Goal: Transaction & Acquisition: Purchase product/service

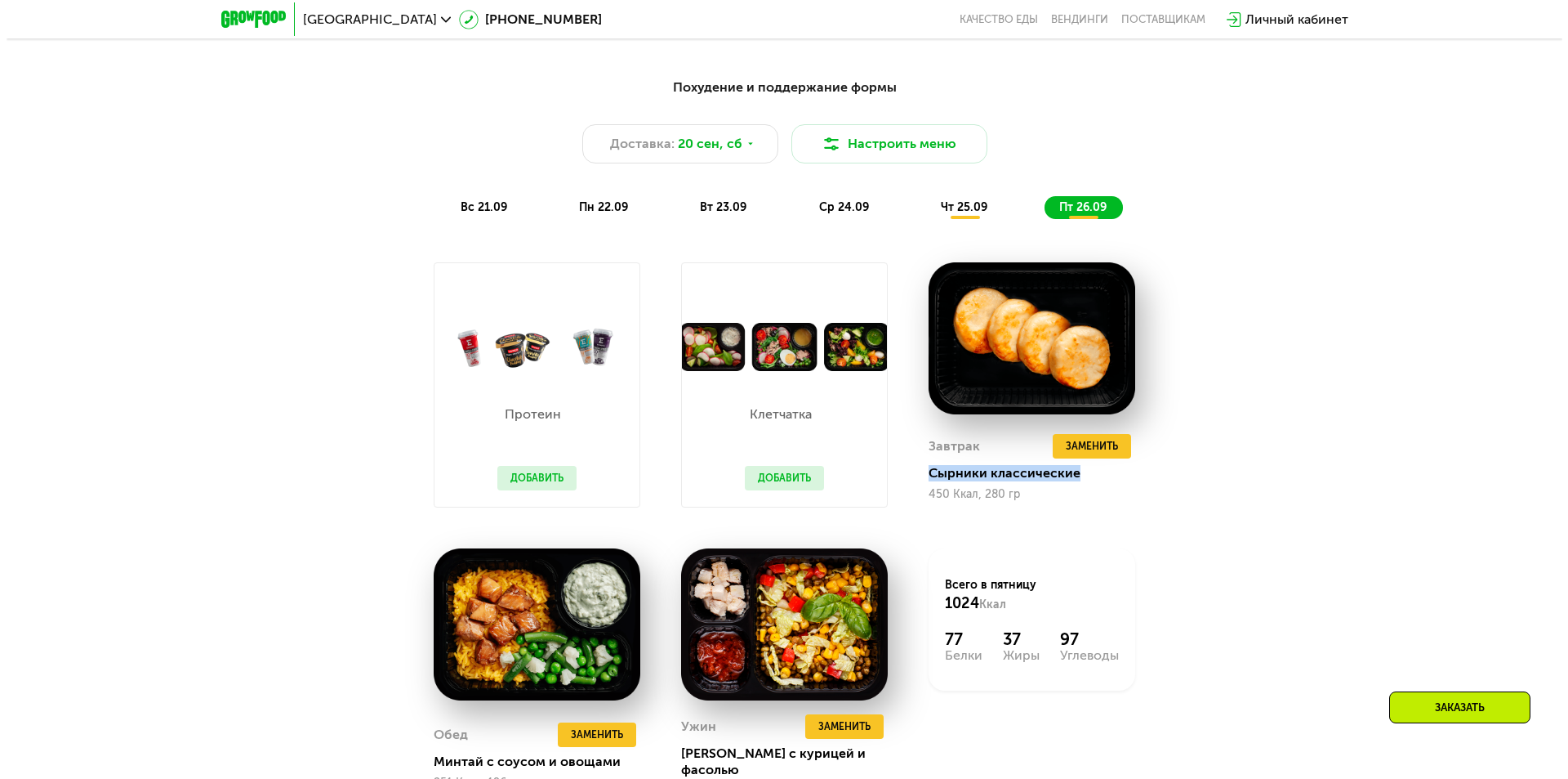
scroll to position [1318, 0]
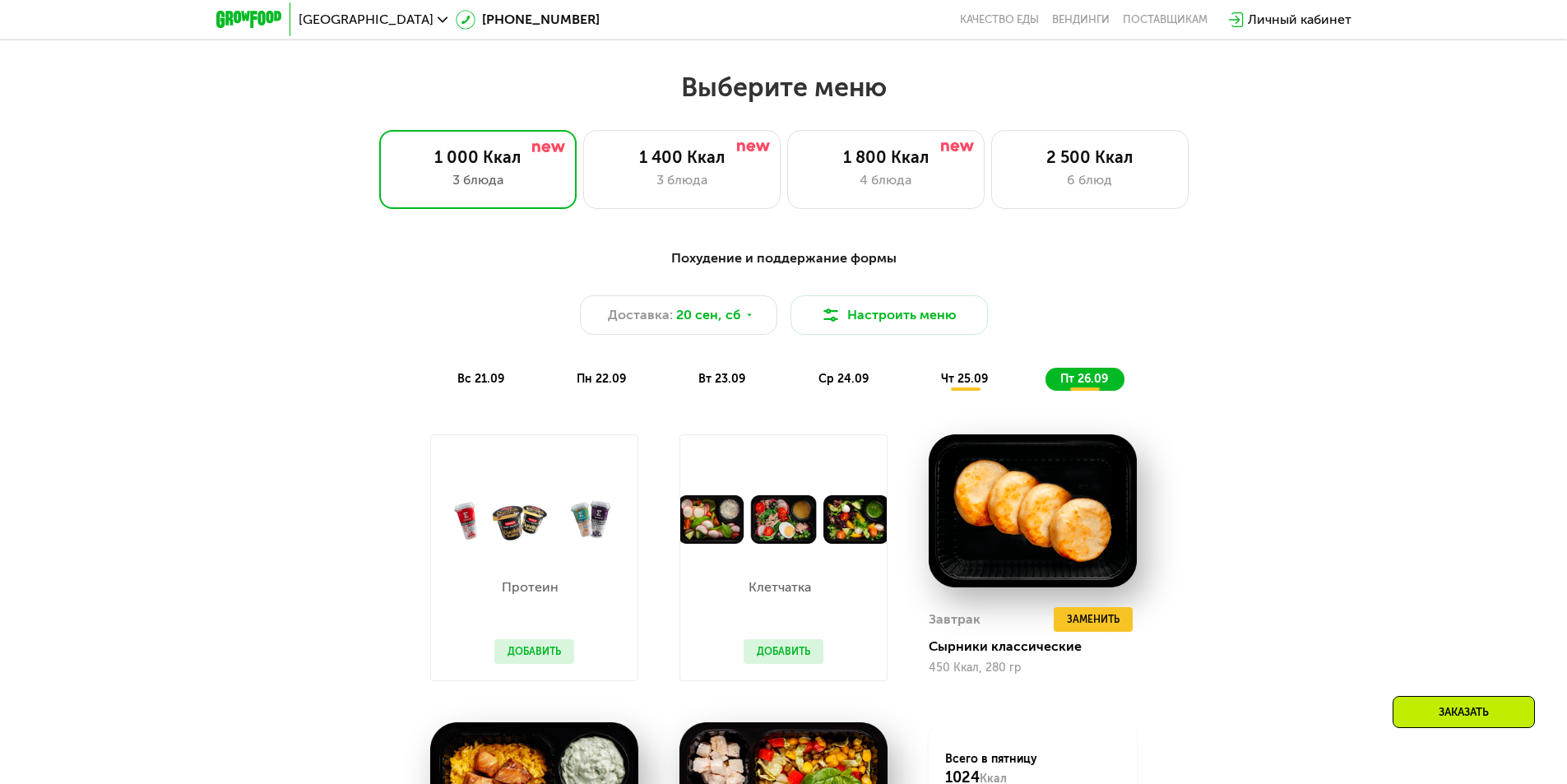
click at [875, 386] on div "ср 24.09" at bounding box center [844, 379] width 82 height 23
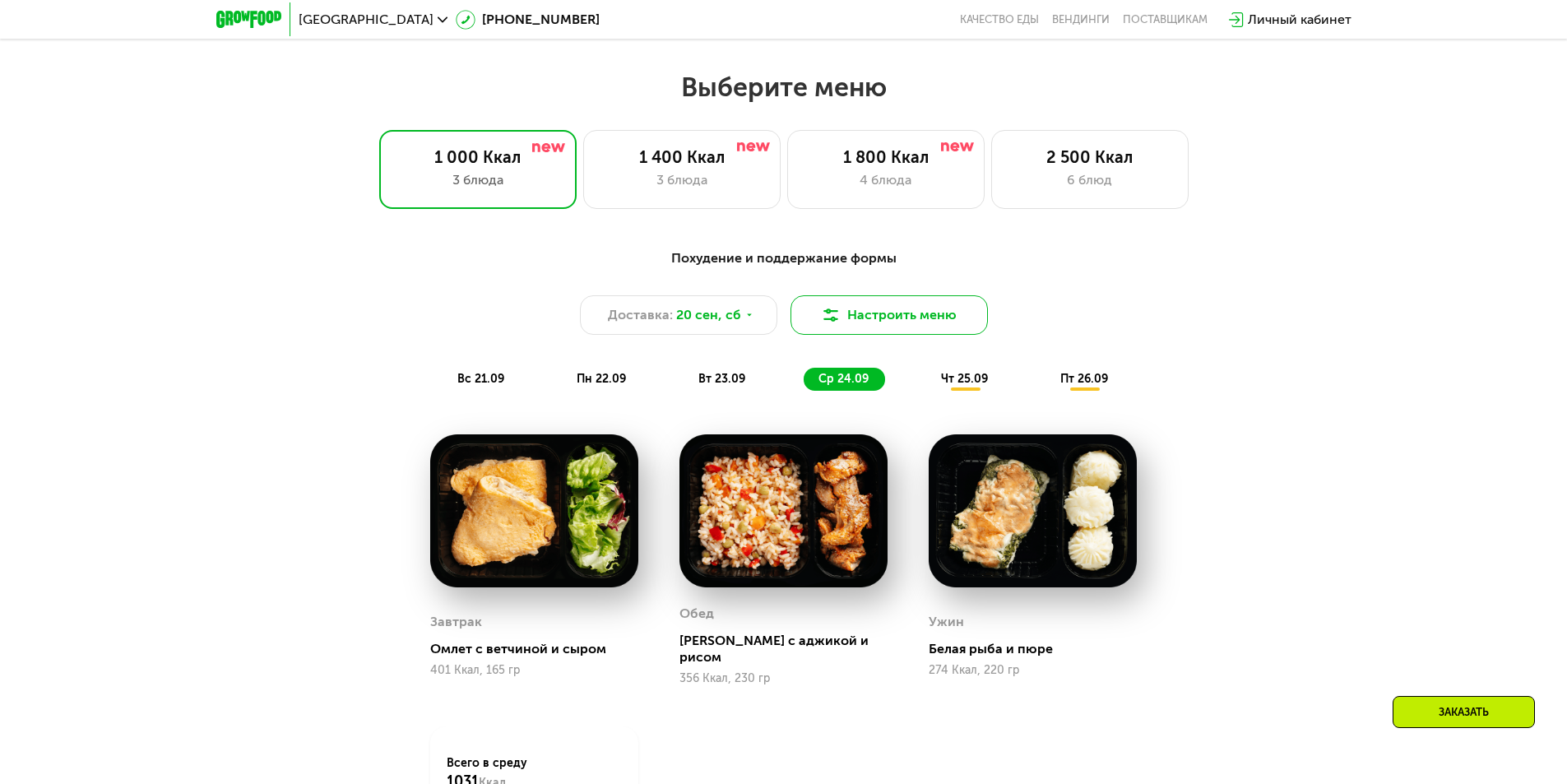
click at [863, 321] on button "Настроить меню" at bounding box center [889, 314] width 197 height 39
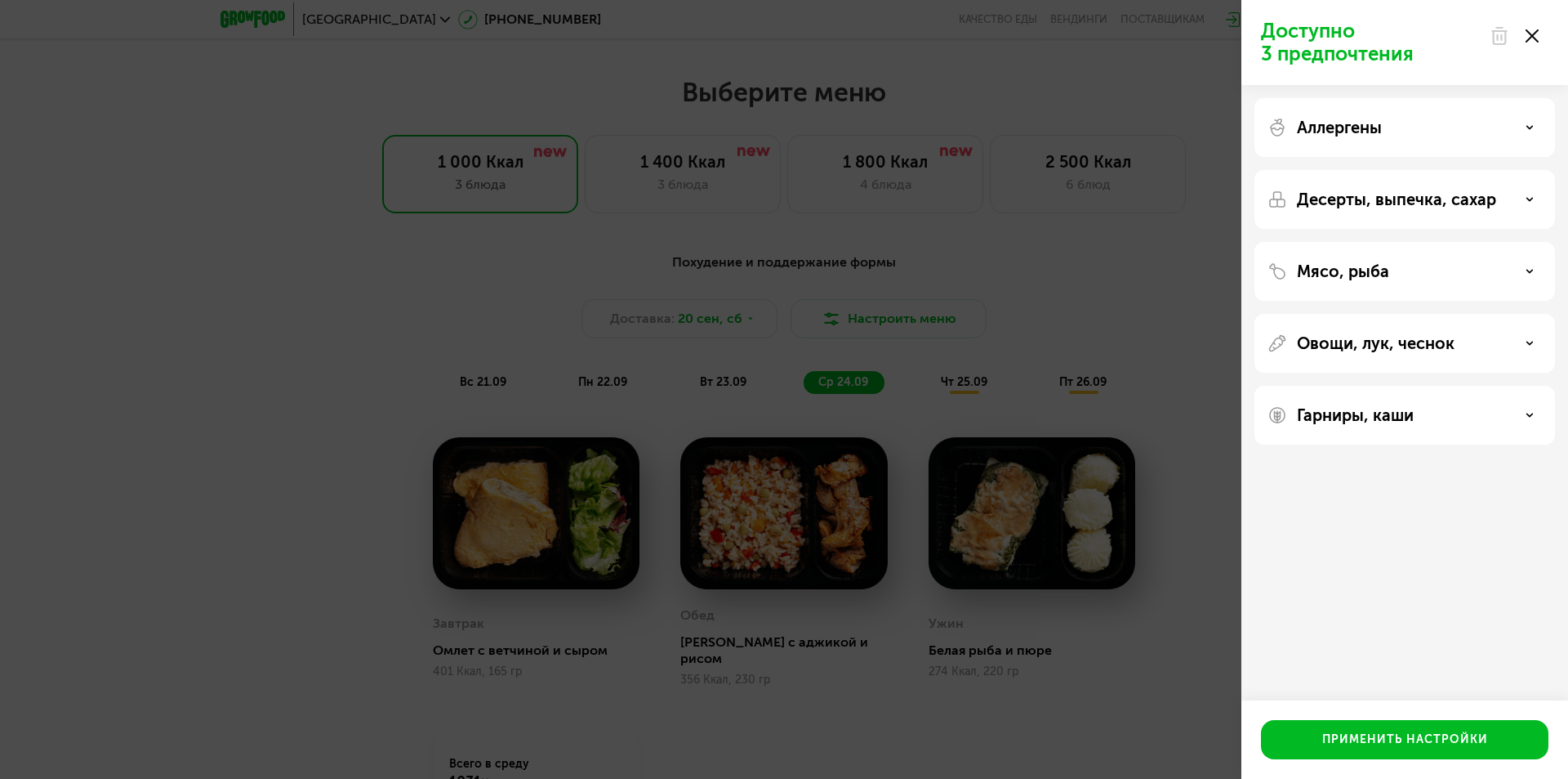
click at [1400, 138] on div "Аллергены" at bounding box center [1405, 127] width 301 height 59
click at [1518, 207] on div "Десерты, выпечка, сахар" at bounding box center [1405, 199] width 274 height 20
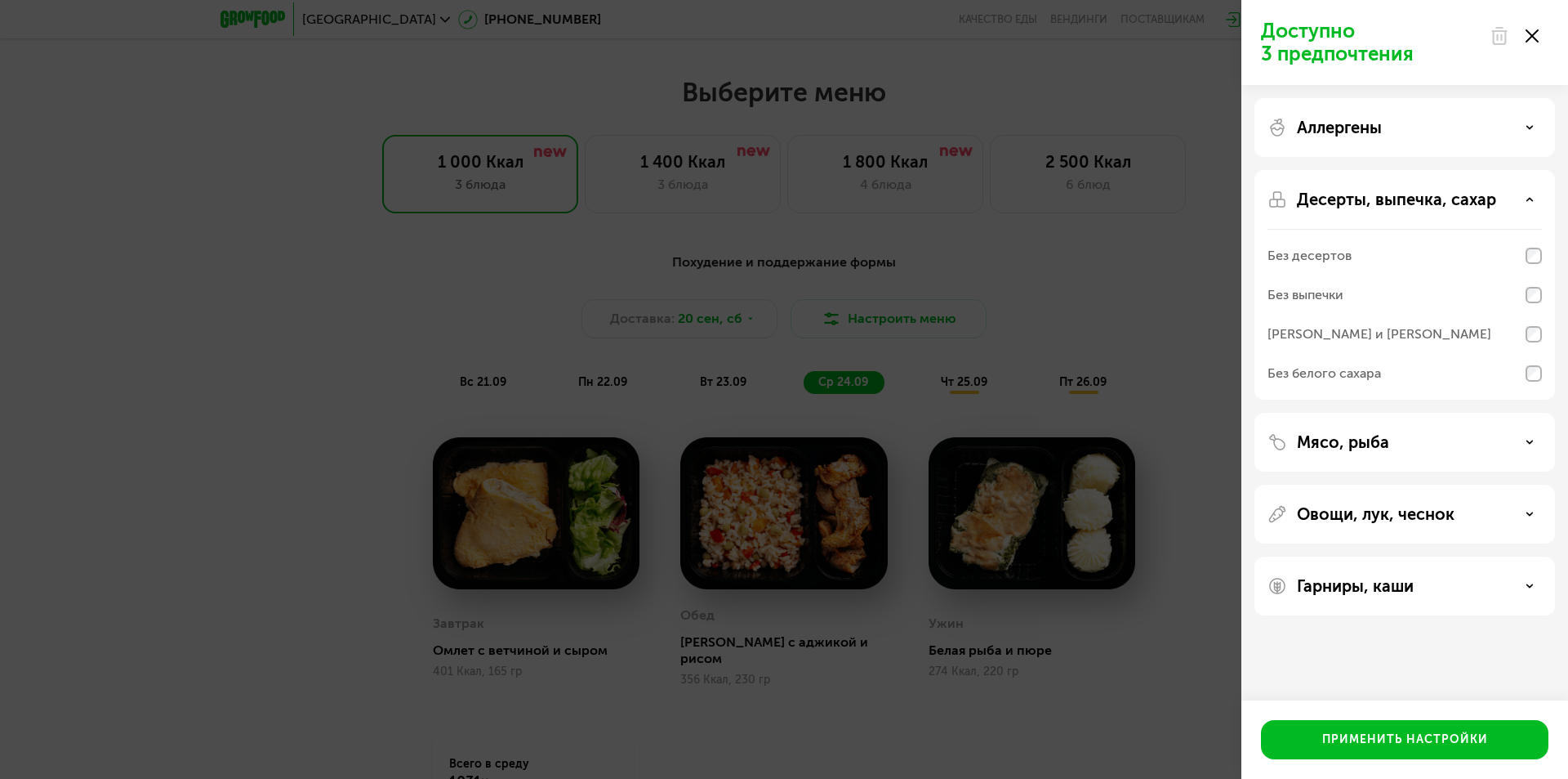
click at [1518, 206] on div "Десерты, выпечка, сахар" at bounding box center [1405, 199] width 274 height 20
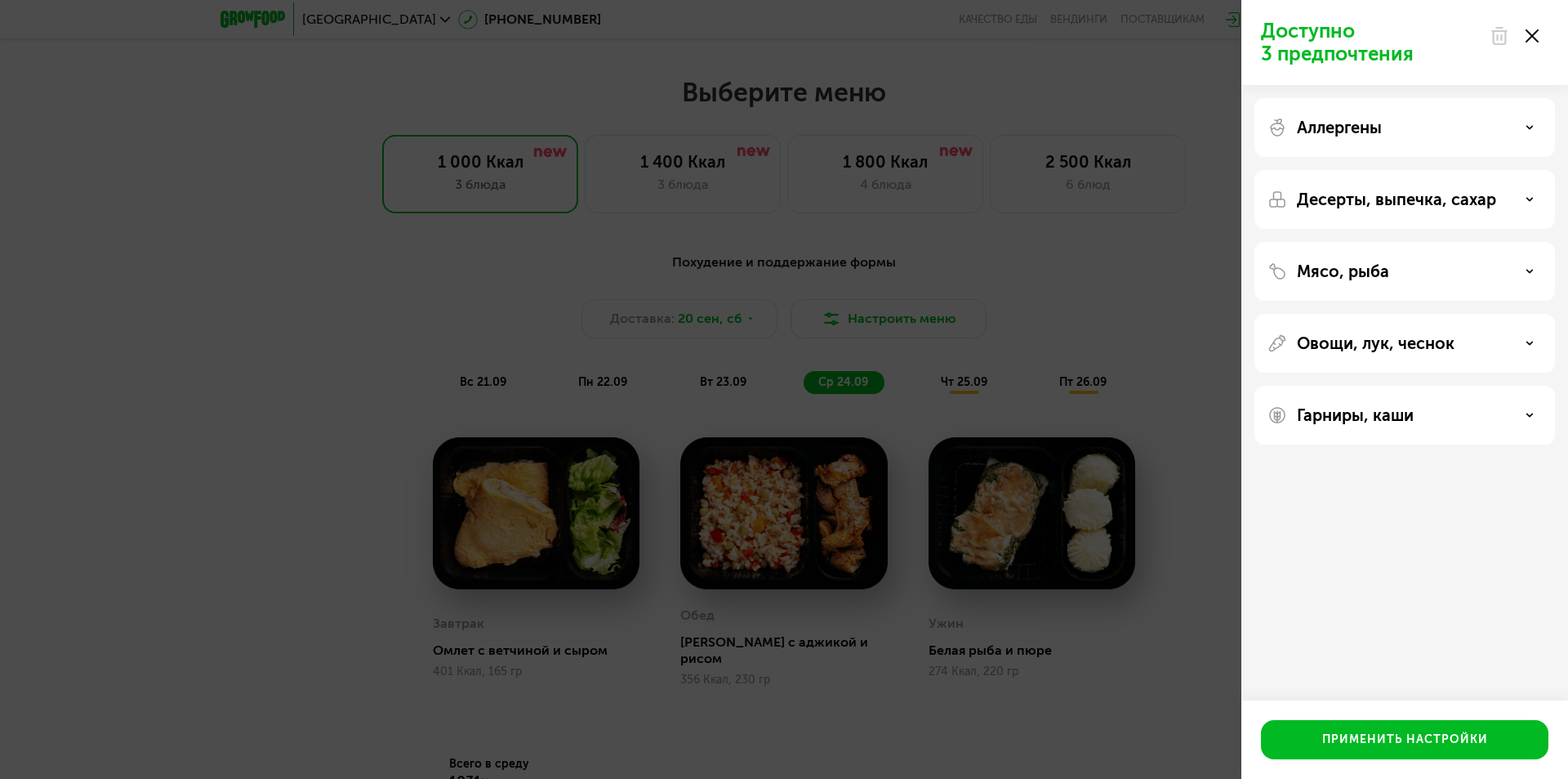
click at [1519, 282] on div "Мясо, рыба" at bounding box center [1405, 271] width 301 height 59
click at [1523, 271] on div "Мясо, рыба" at bounding box center [1405, 272] width 274 height 20
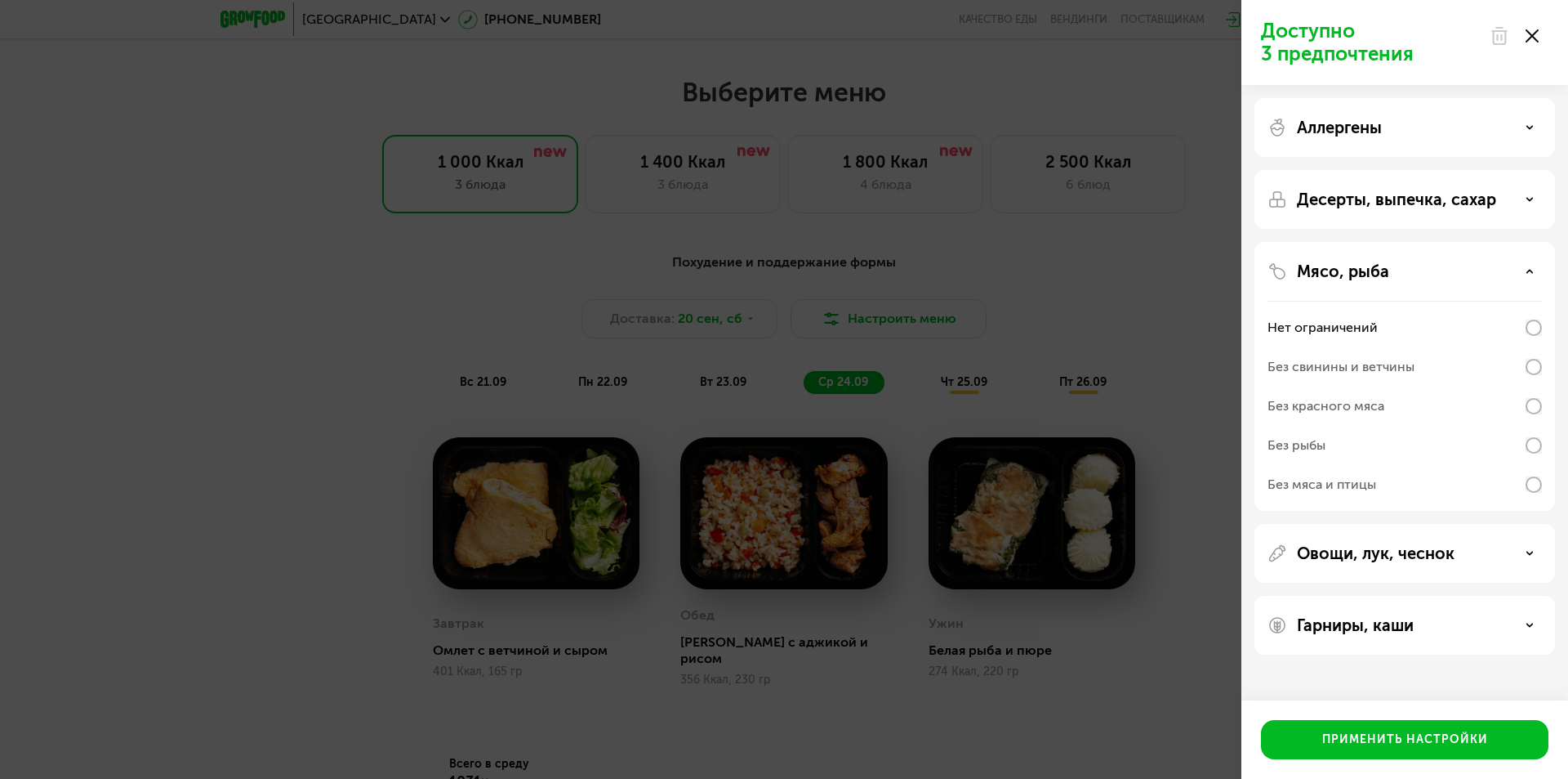
click at [1523, 546] on div "Овощи, лук, чеснок" at bounding box center [1405, 553] width 274 height 20
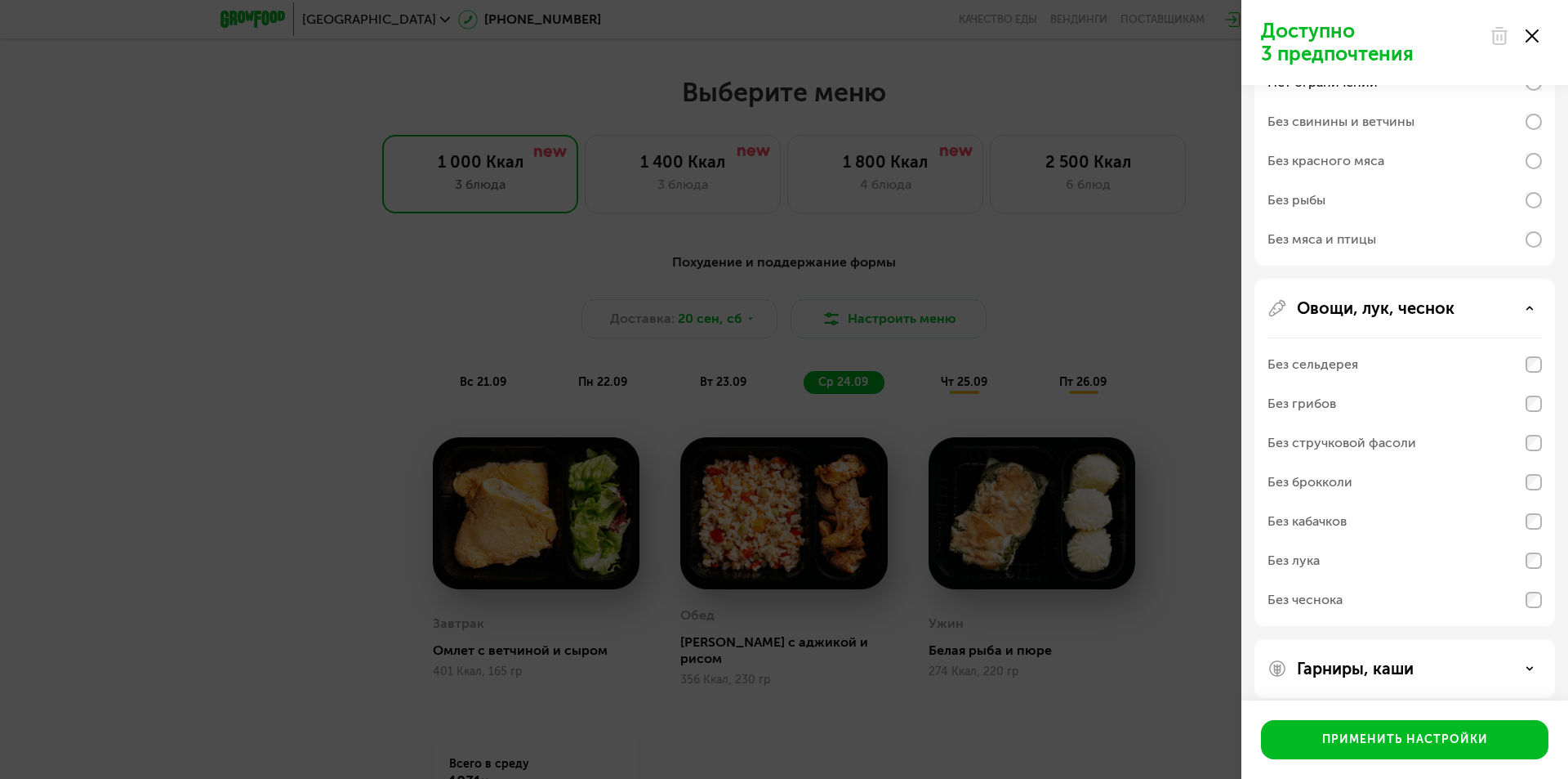
scroll to position [259, 0]
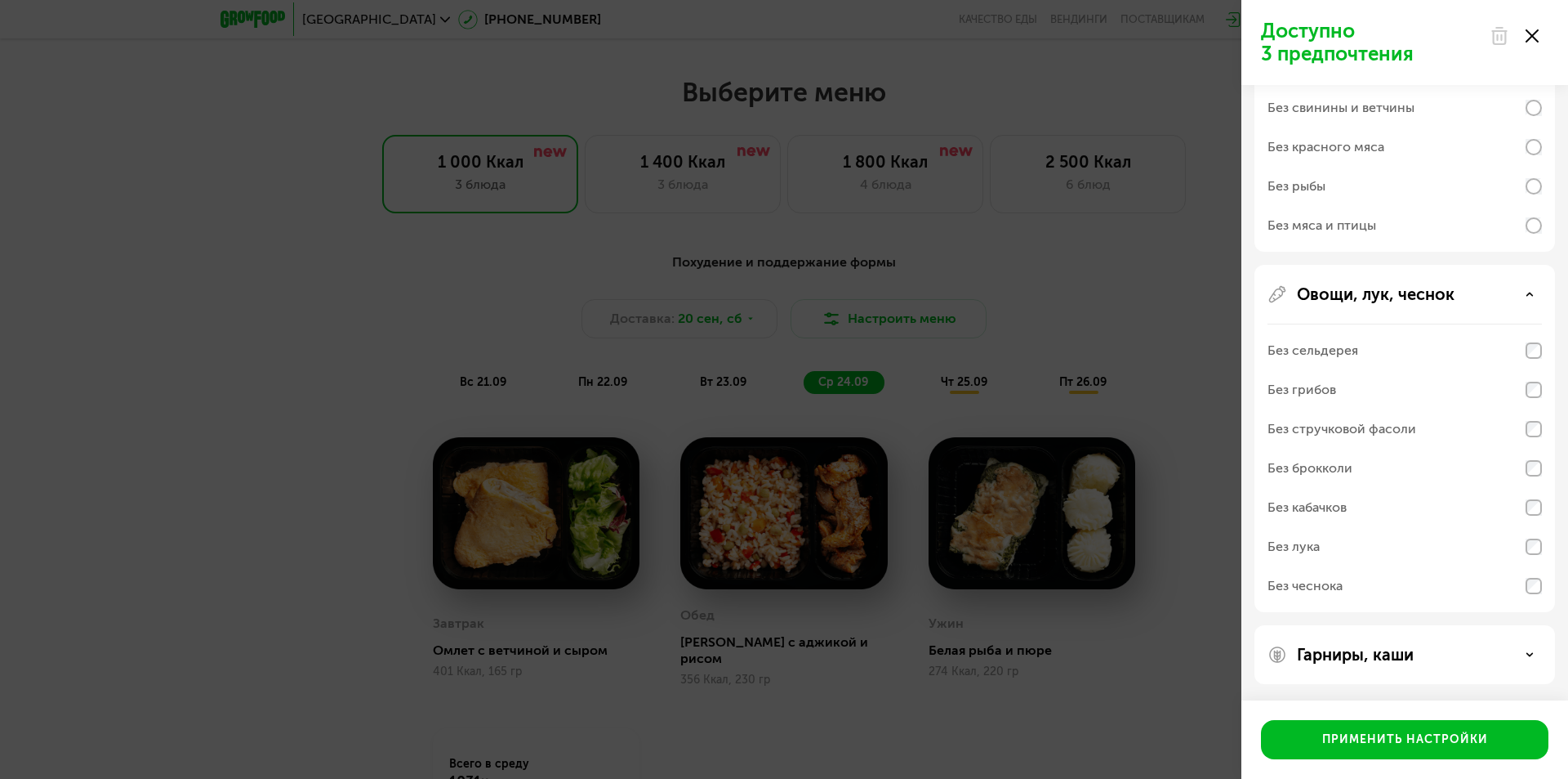
click at [1494, 655] on div "Гарниры, каши" at bounding box center [1405, 654] width 274 height 20
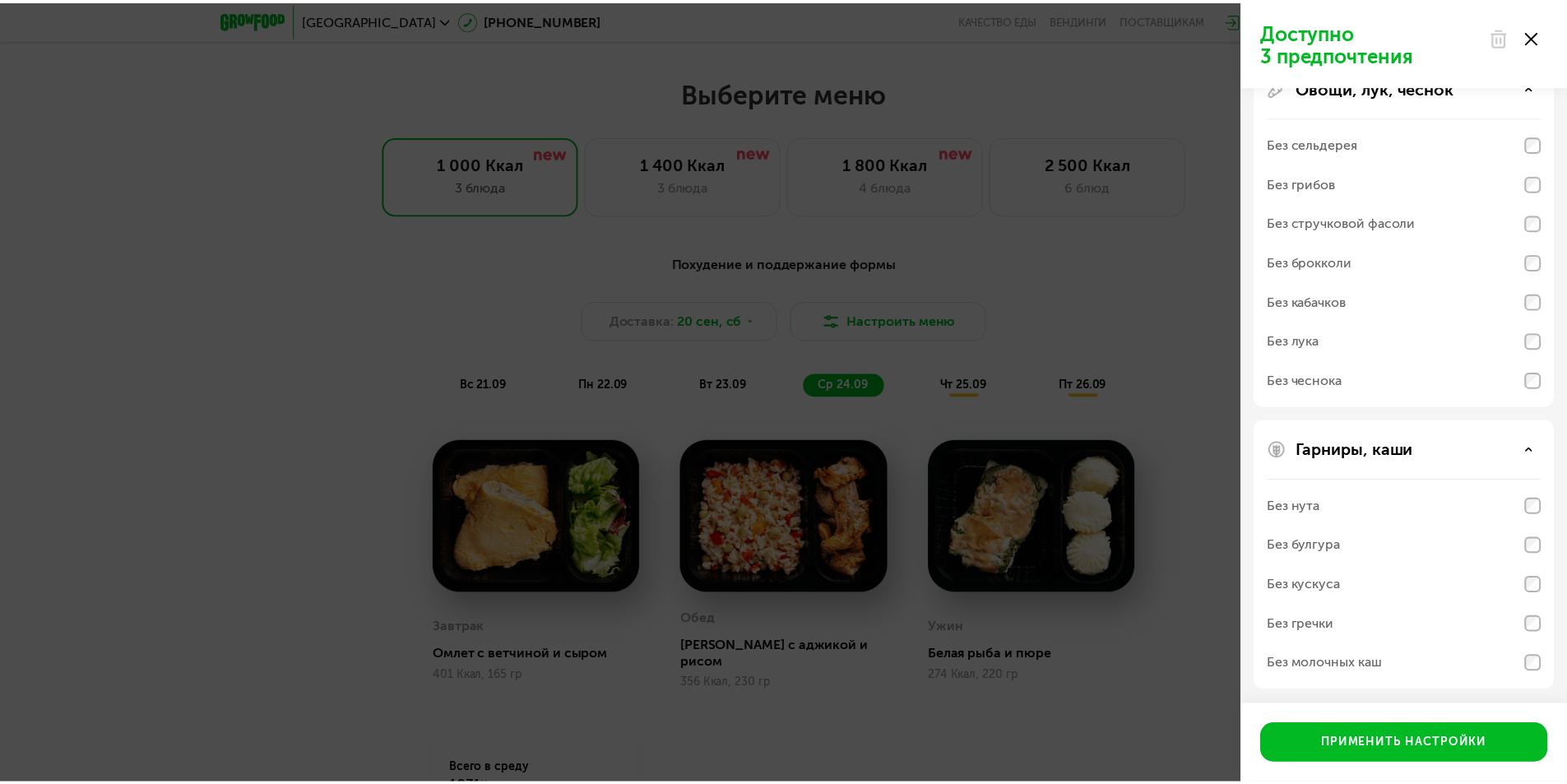
scroll to position [472, 0]
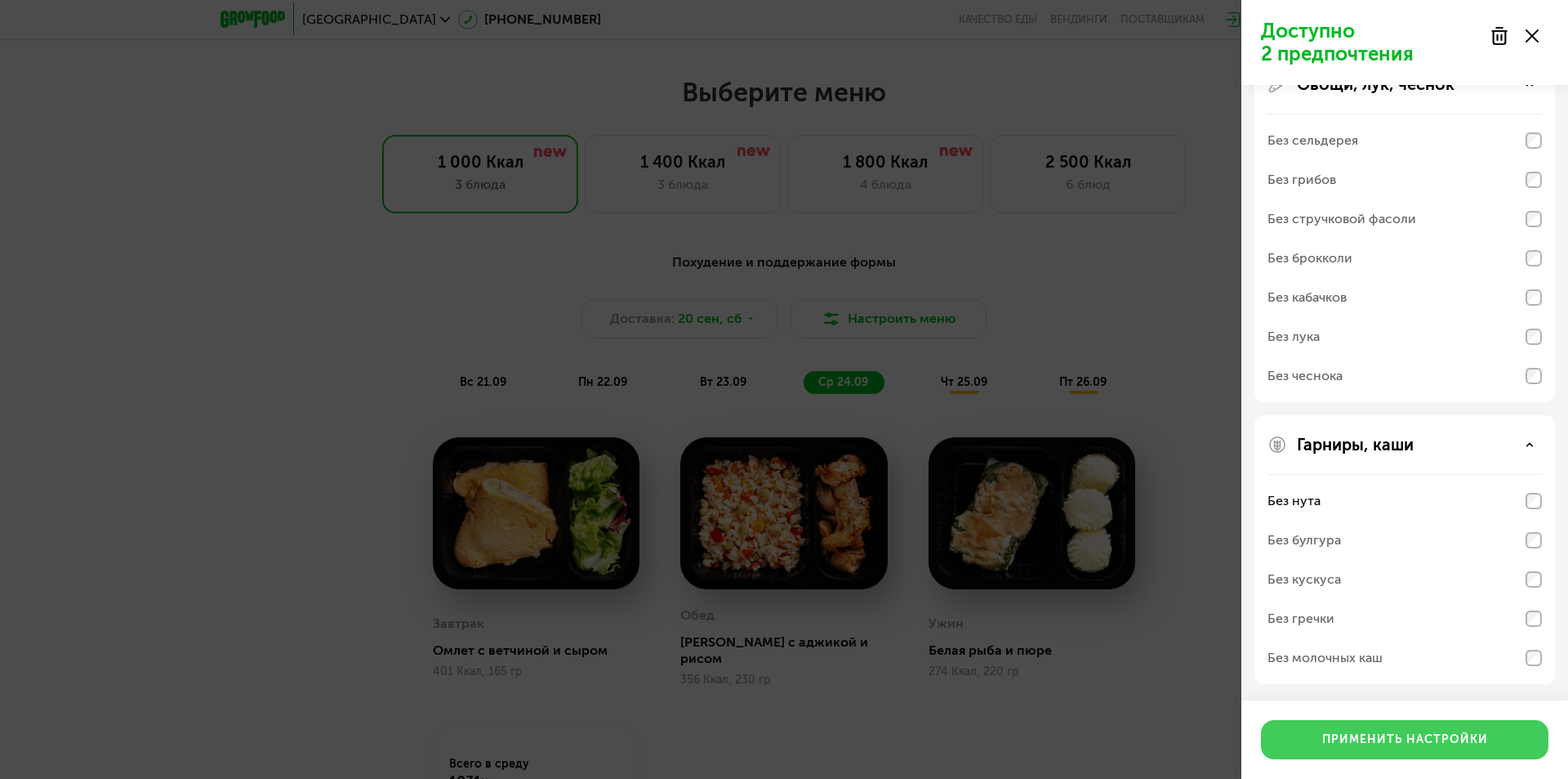
click at [1441, 727] on button "Применить настройки" at bounding box center [1405, 739] width 287 height 39
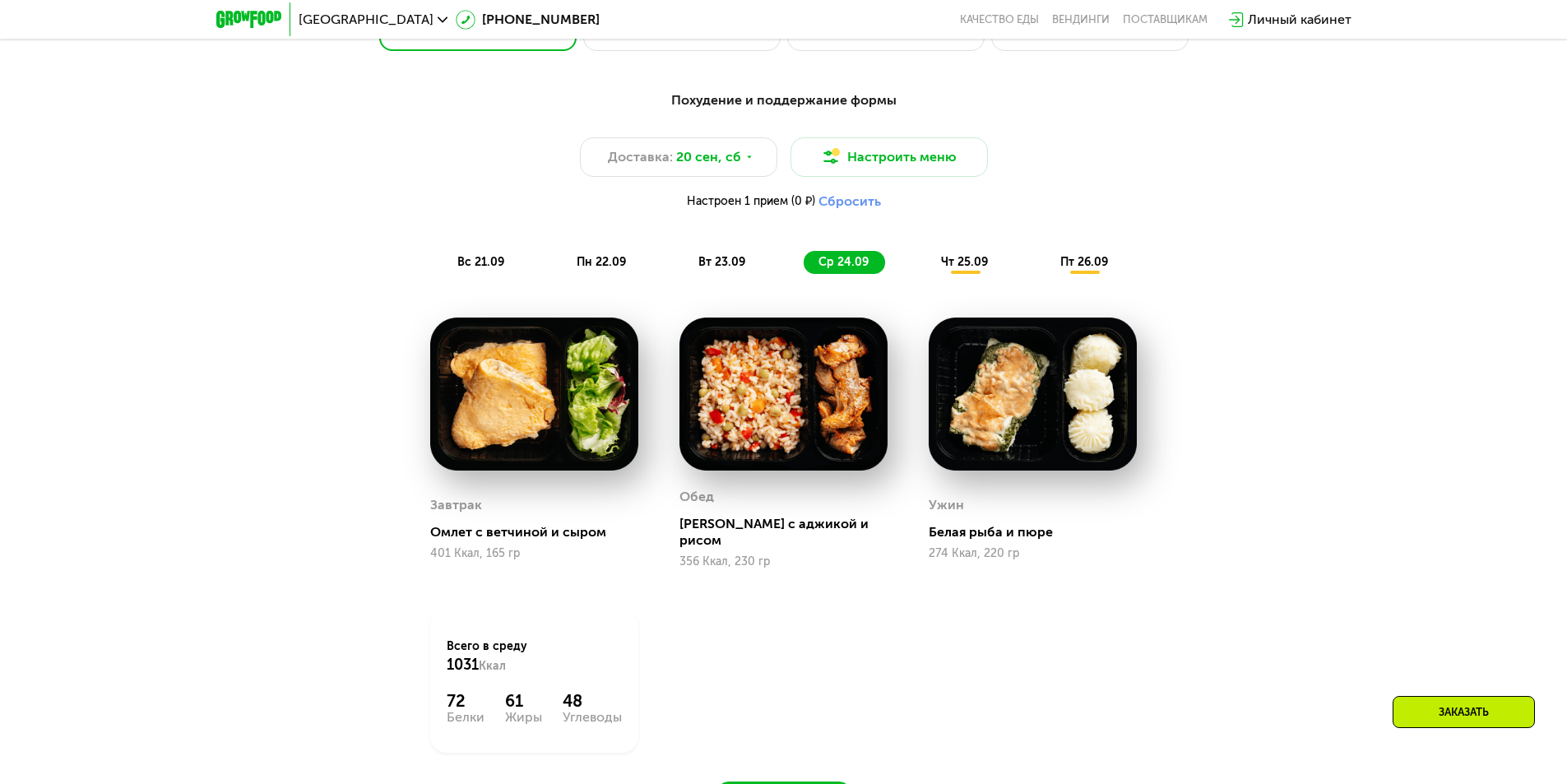
scroll to position [1490, 0]
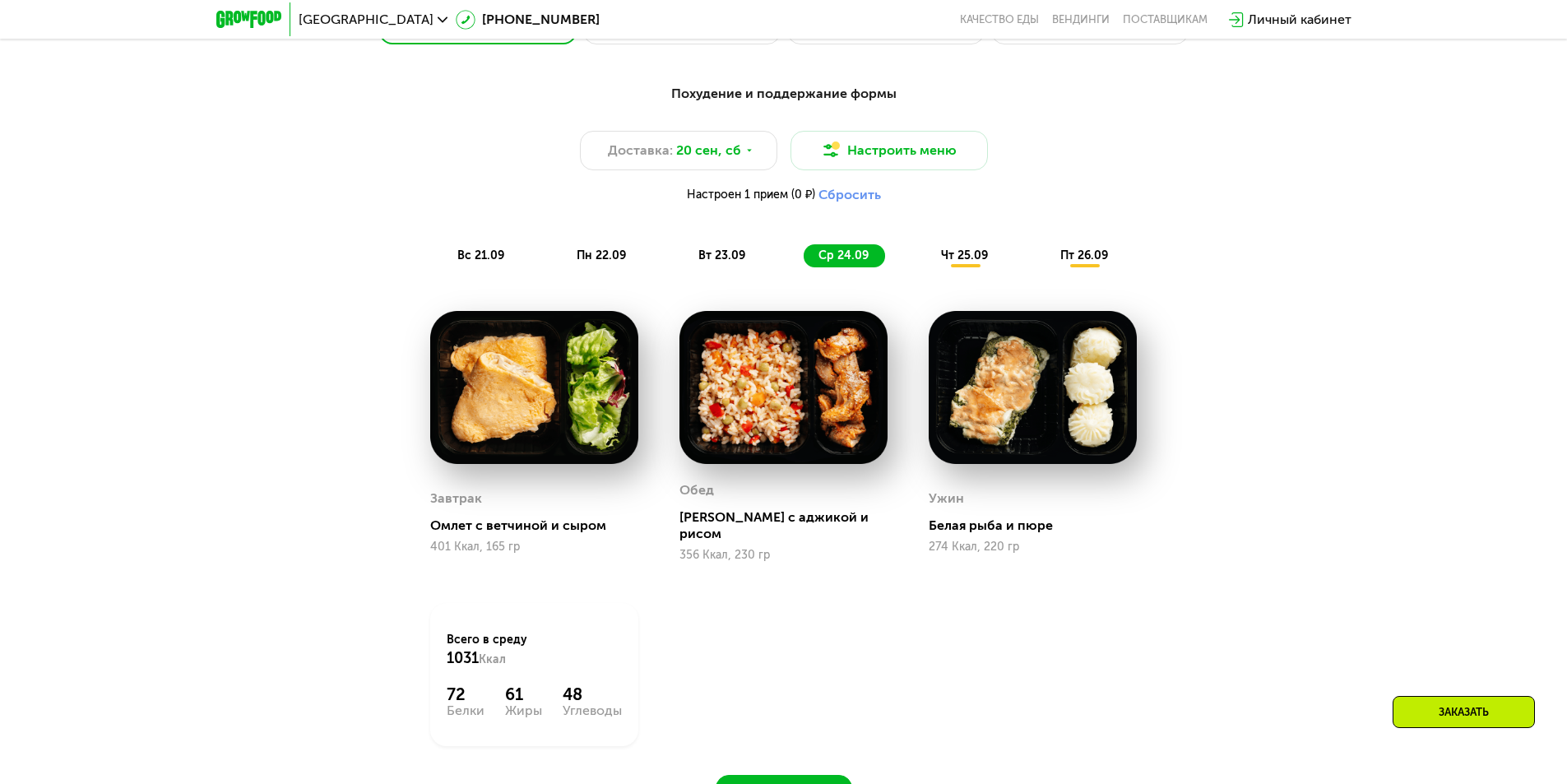
click at [822, 267] on div "ср 24.09" at bounding box center [844, 256] width 82 height 23
click at [946, 267] on div "чт 25.09" at bounding box center [966, 256] width 78 height 23
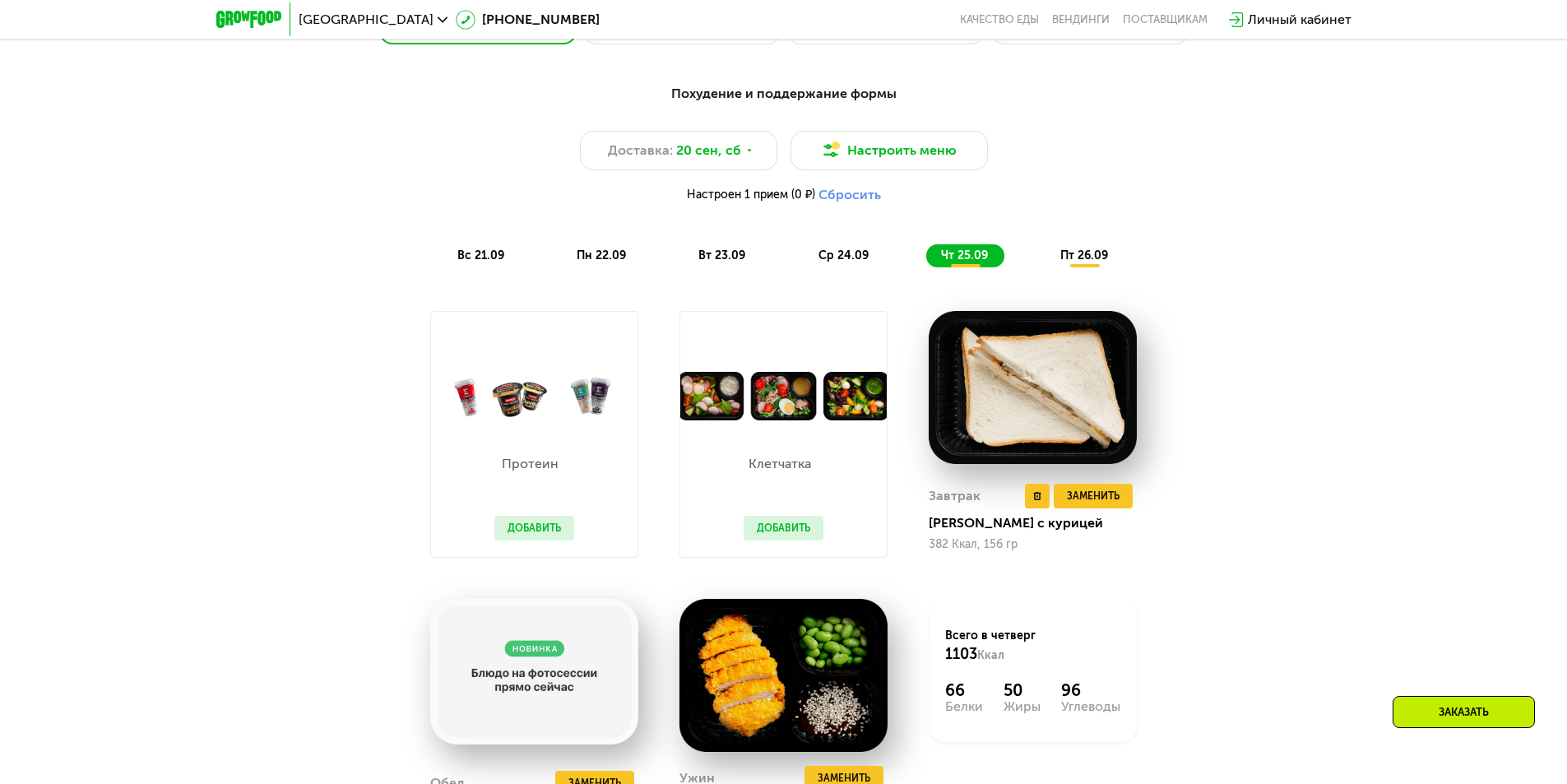
click at [1029, 370] on img at bounding box center [1033, 387] width 208 height 153
click at [958, 524] on div "[PERSON_NAME] с курицей" at bounding box center [1040, 523] width 221 height 17
click at [1069, 417] on img at bounding box center [1033, 387] width 208 height 153
click at [987, 382] on img at bounding box center [1033, 387] width 208 height 153
click at [772, 528] on button "Добавить" at bounding box center [784, 528] width 80 height 25
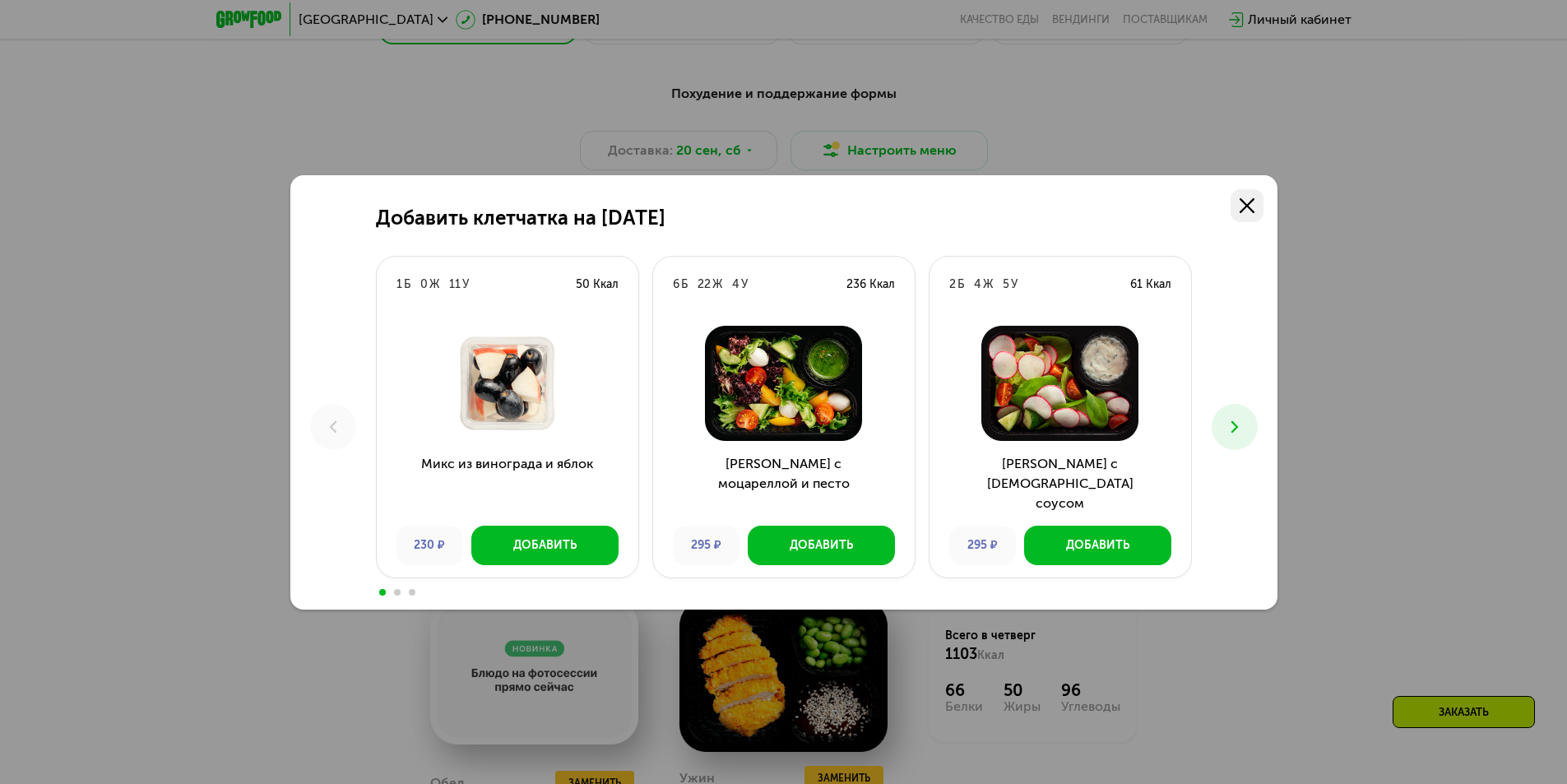
click at [1243, 205] on icon at bounding box center [1248, 205] width 15 height 15
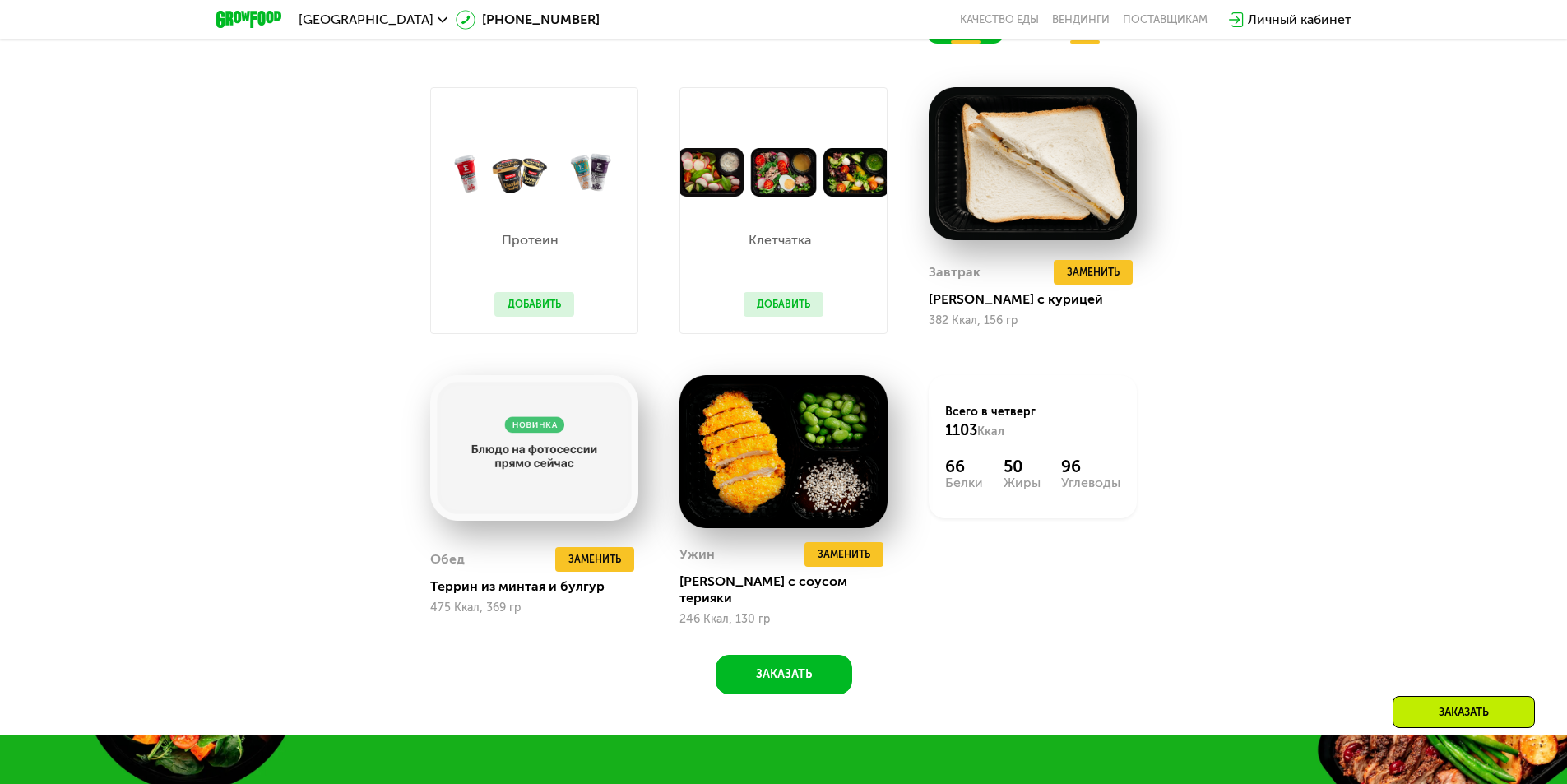
scroll to position [1737, 0]
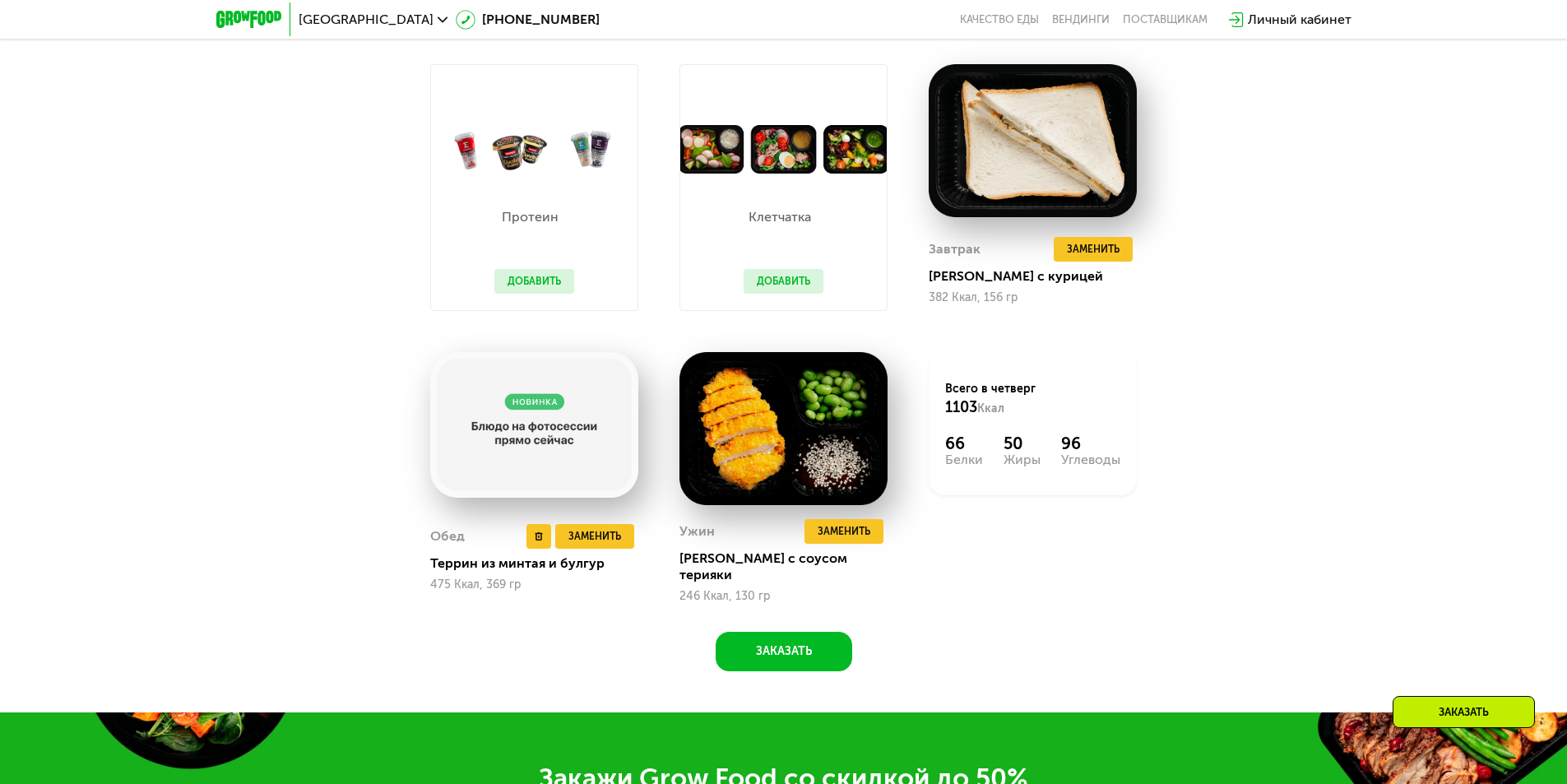
click at [528, 475] on img at bounding box center [534, 424] width 208 height 145
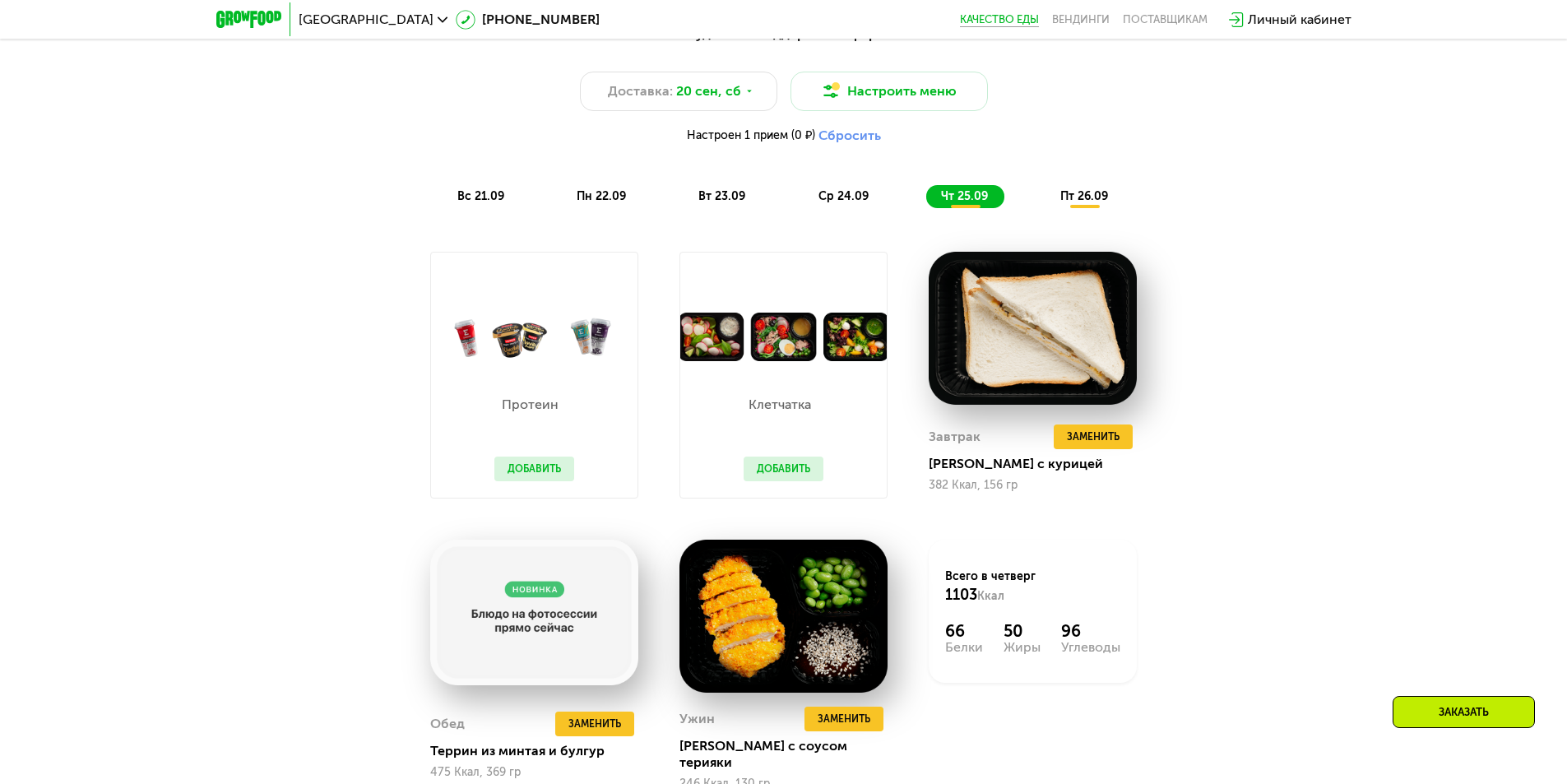
scroll to position [1408, 0]
